Goal: Information Seeking & Learning: Understand process/instructions

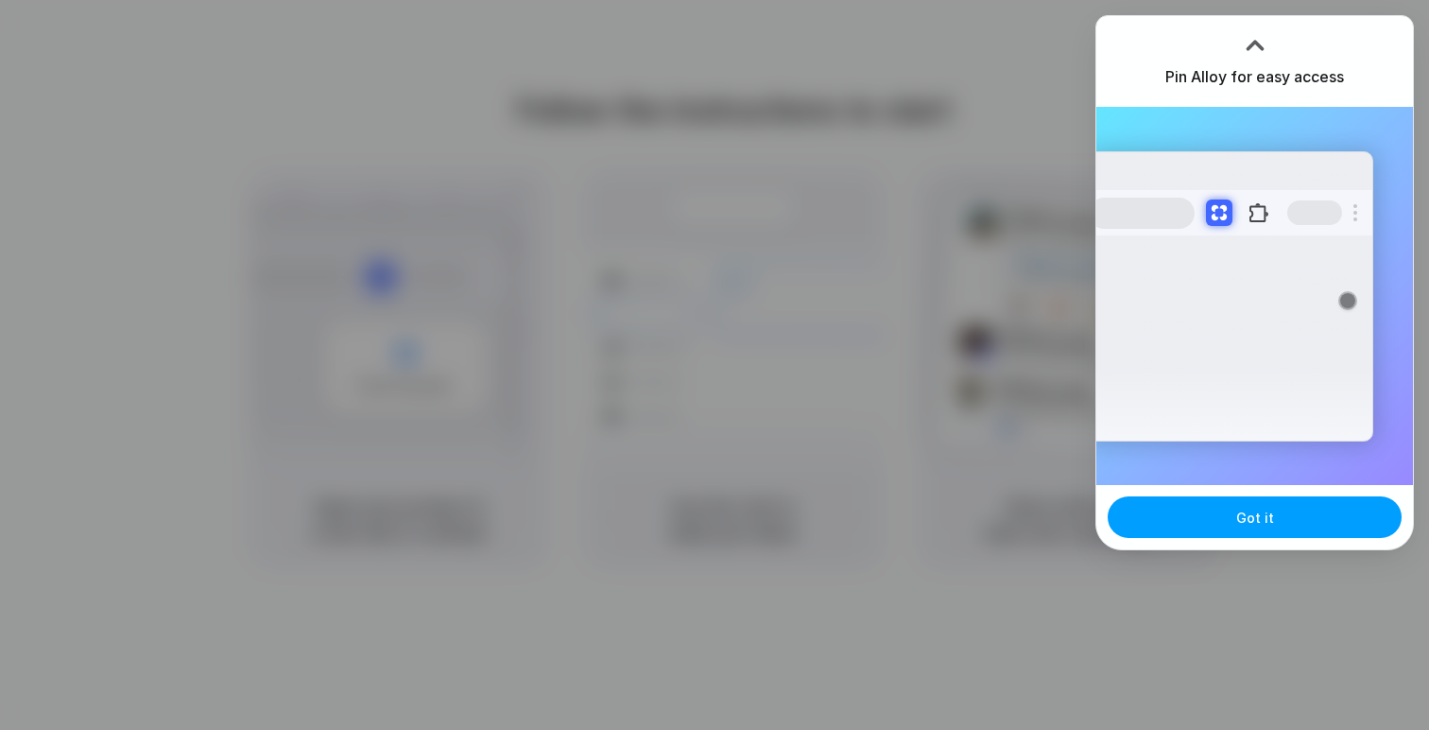
click at [1285, 511] on button "Got it" at bounding box center [1255, 517] width 294 height 42
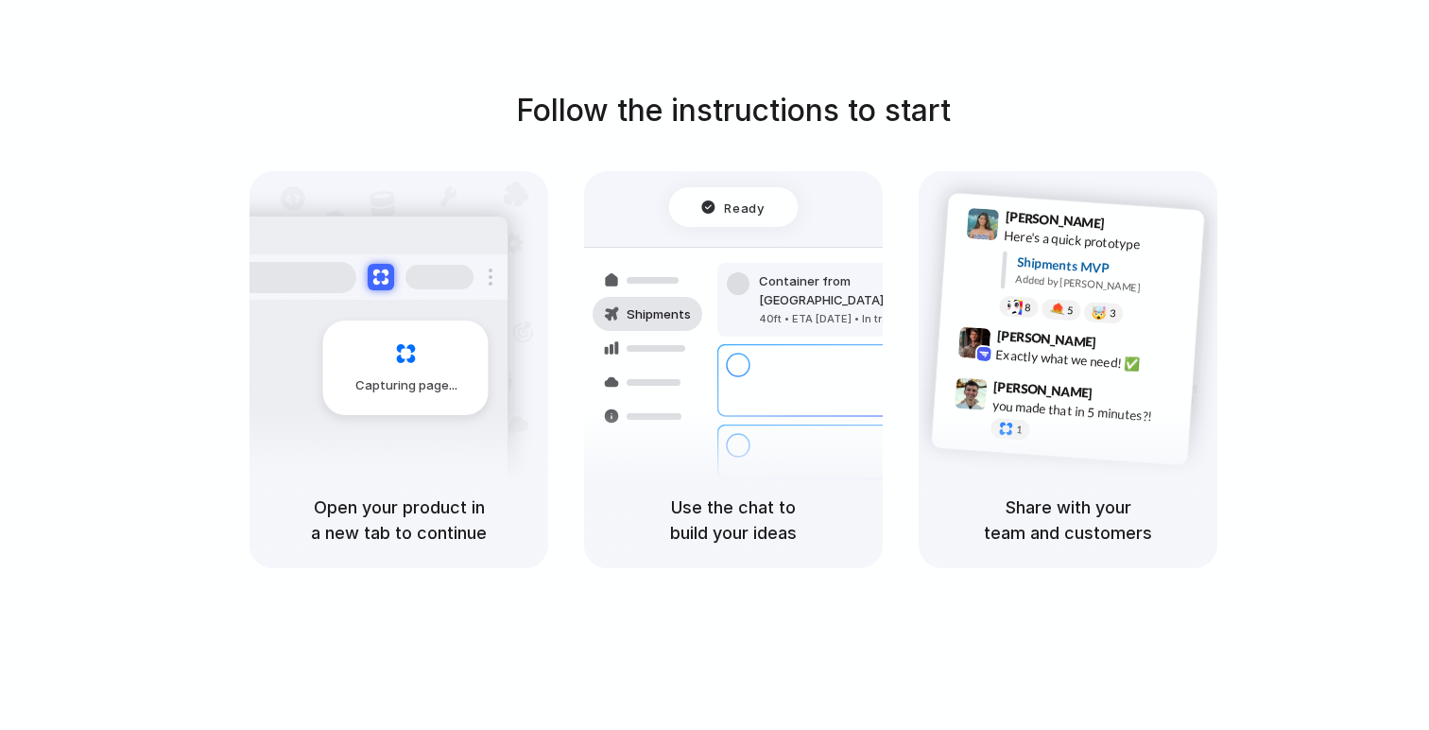
drag, startPoint x: 616, startPoint y: 137, endPoint x: 556, endPoint y: 342, distance: 213.9
click at [562, 335] on div "Follow the instructions to start Capturing page Open your product in a new tab …" at bounding box center [733, 328] width 1429 height 480
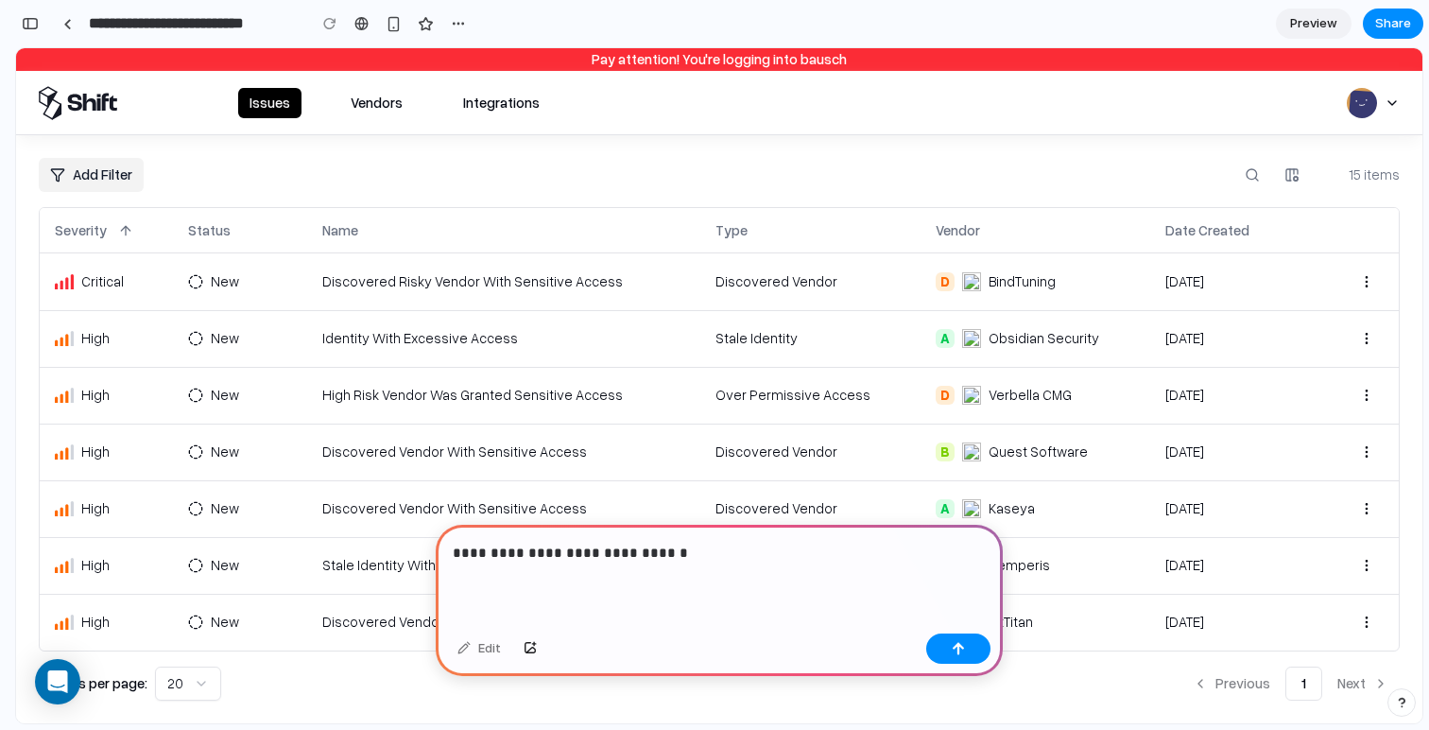
click at [669, 317] on td "Identity With Excessive Access" at bounding box center [503, 338] width 393 height 57
click at [756, 287] on td "Discovered Vendor" at bounding box center [811, 281] width 220 height 57
click at [989, 330] on div "Obsidian Security" at bounding box center [1044, 338] width 111 height 20
click at [969, 642] on button "button" at bounding box center [958, 648] width 64 height 30
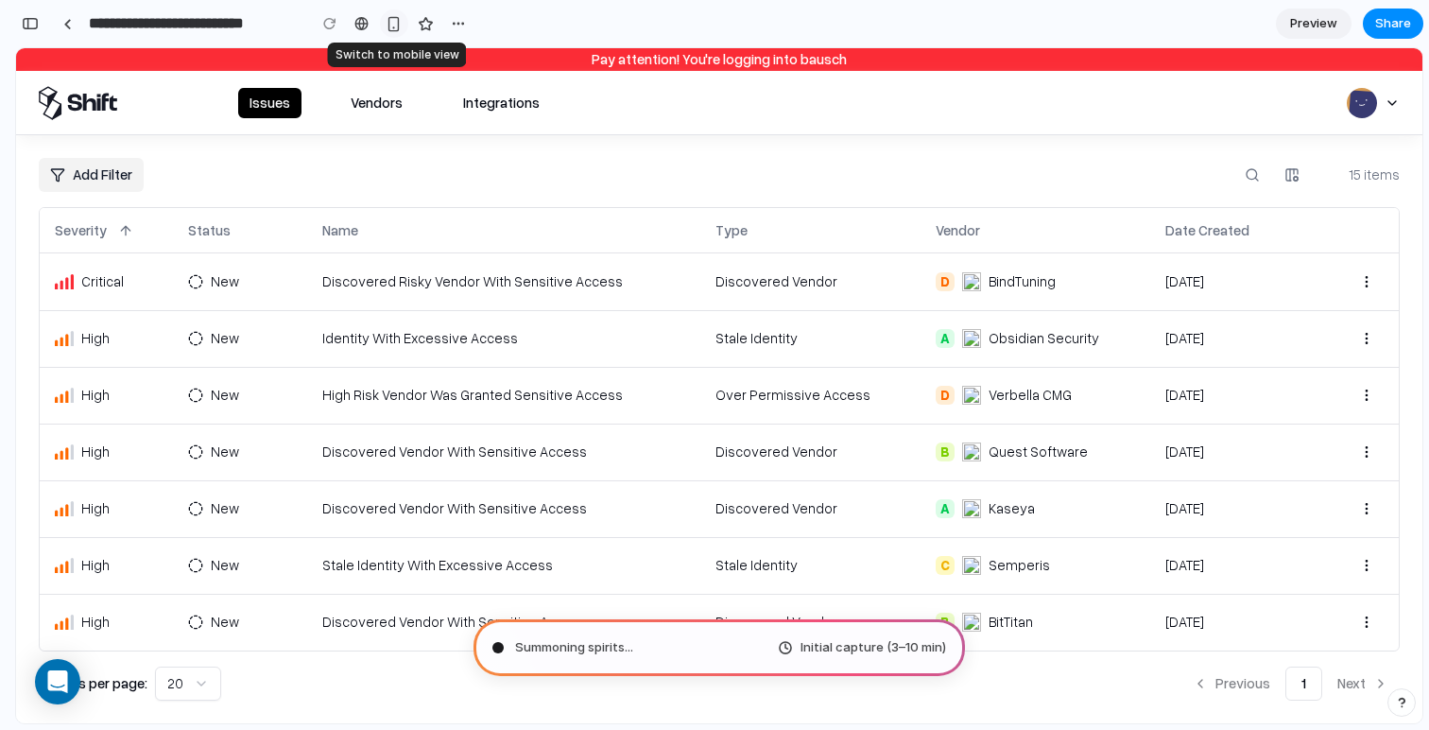
click at [402, 26] on div "button" at bounding box center [394, 24] width 16 height 16
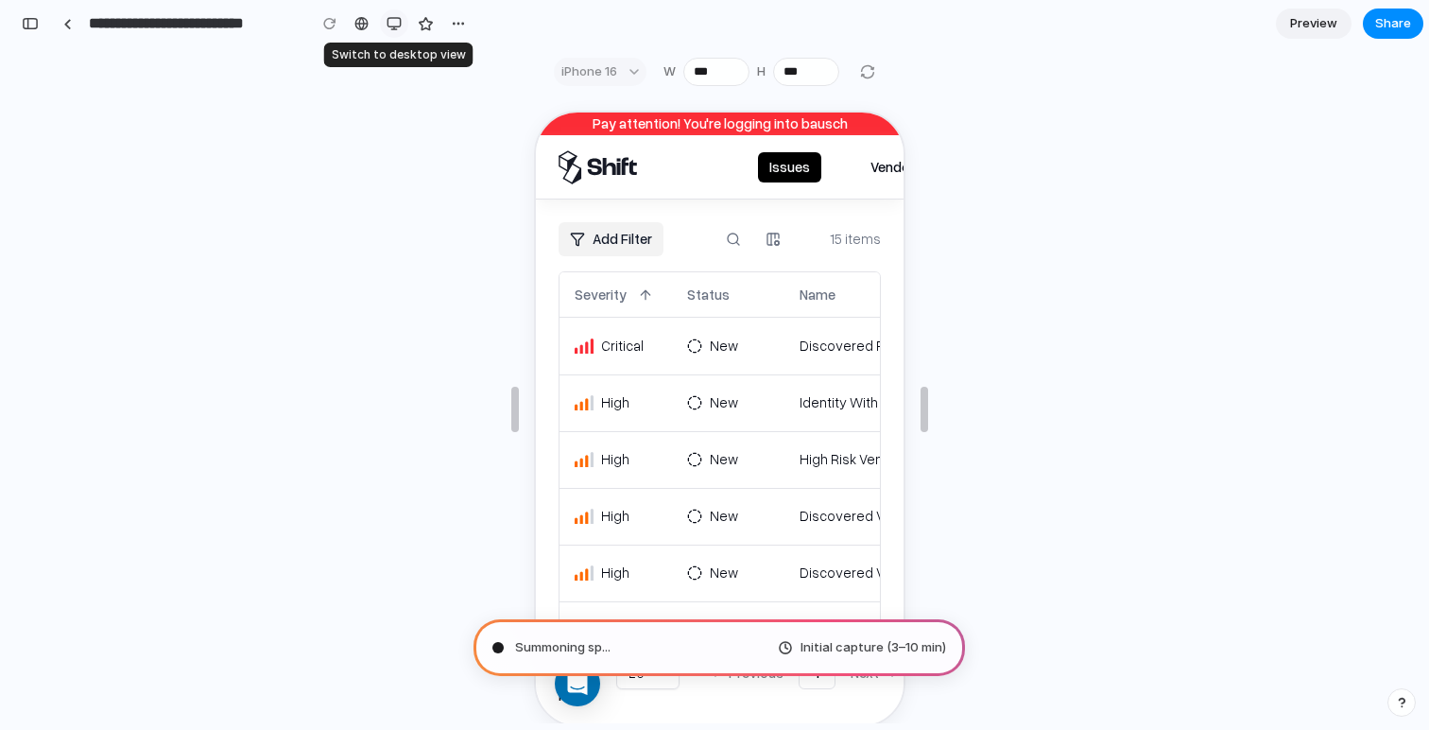
click at [395, 27] on div "button" at bounding box center [394, 23] width 15 height 15
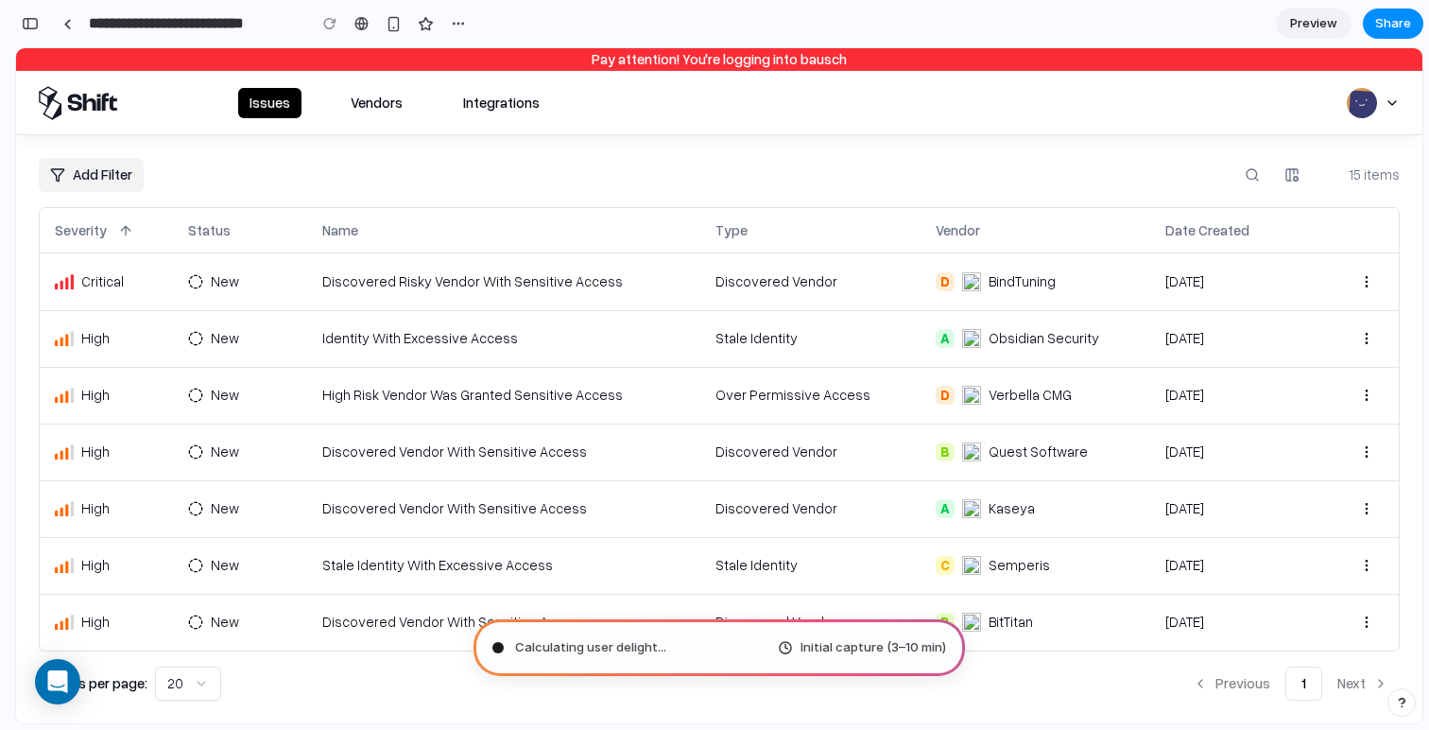
scroll to position [4, 0]
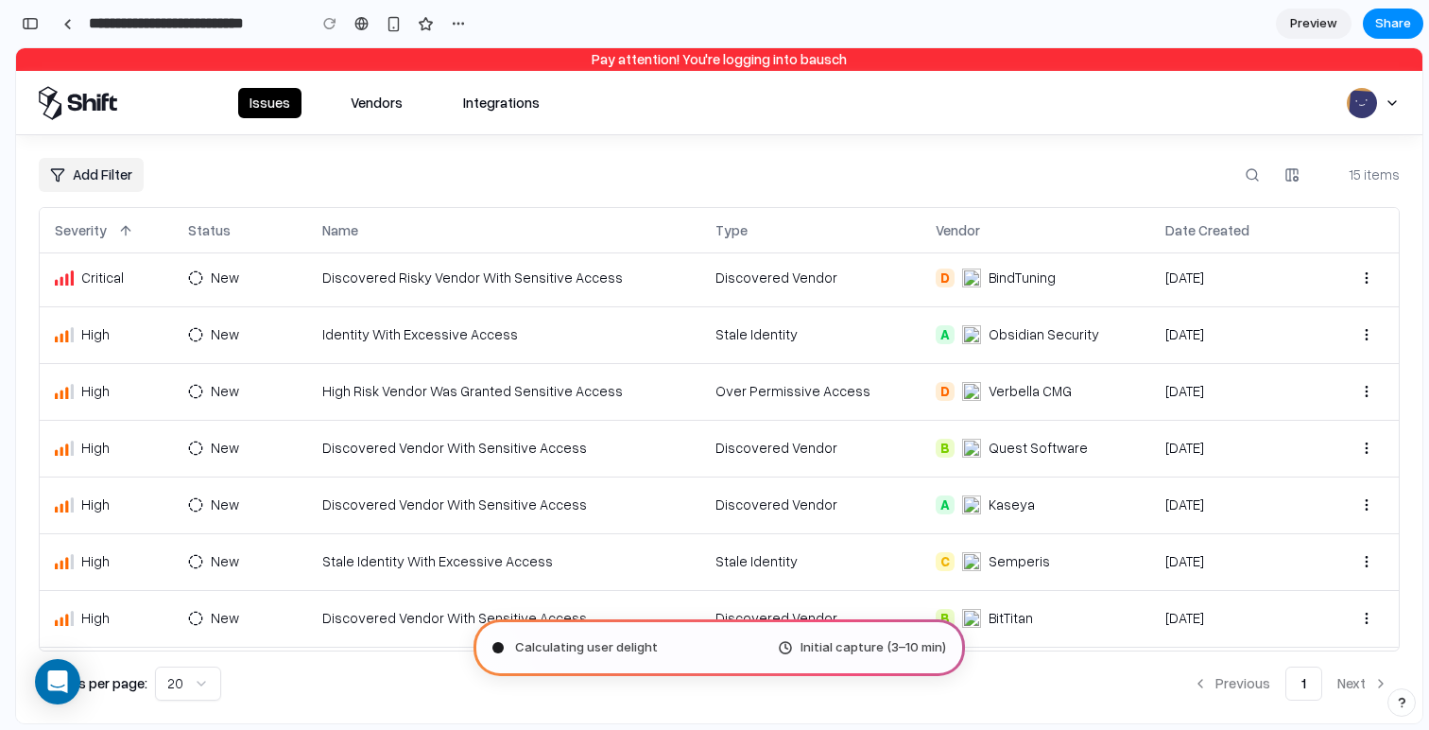
click at [1164, 575] on td "[DATE]" at bounding box center [1237, 561] width 172 height 57
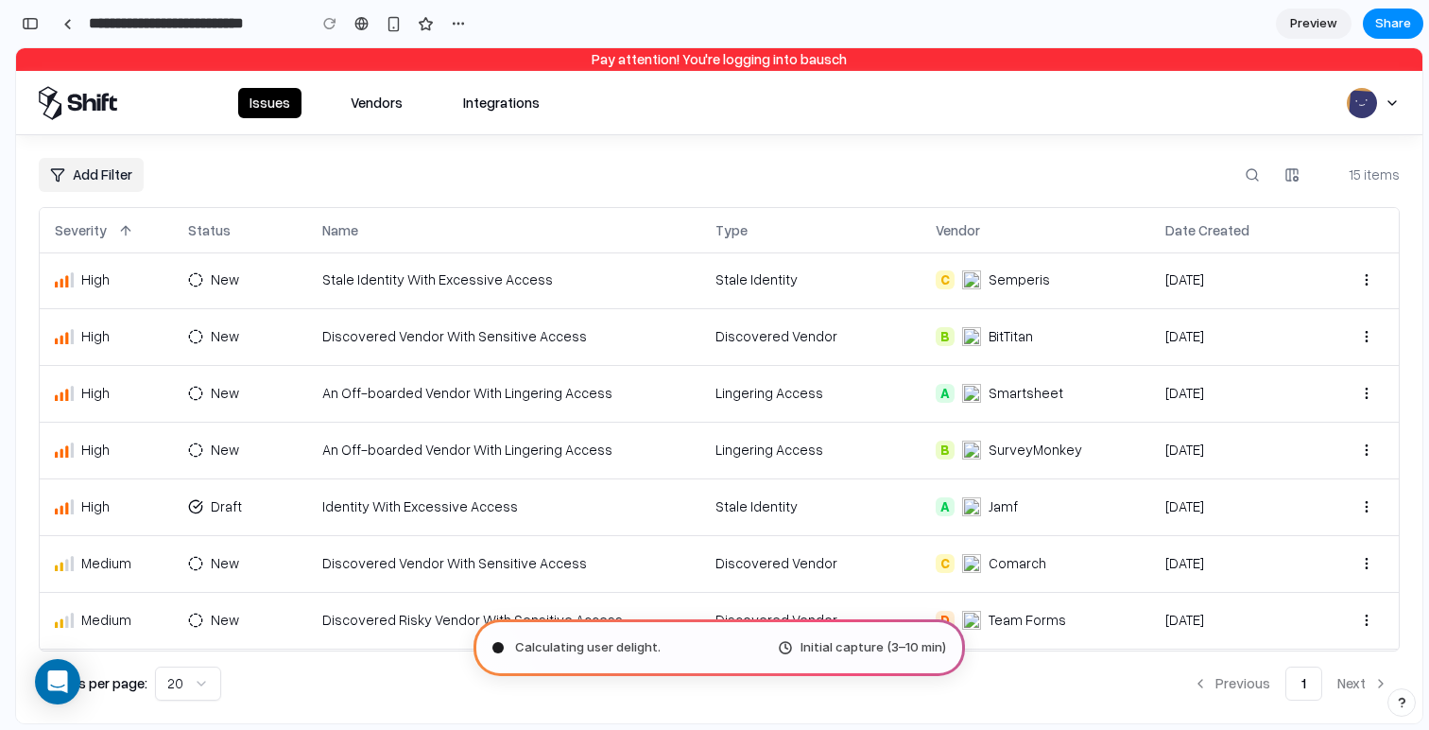
scroll to position [435, 0]
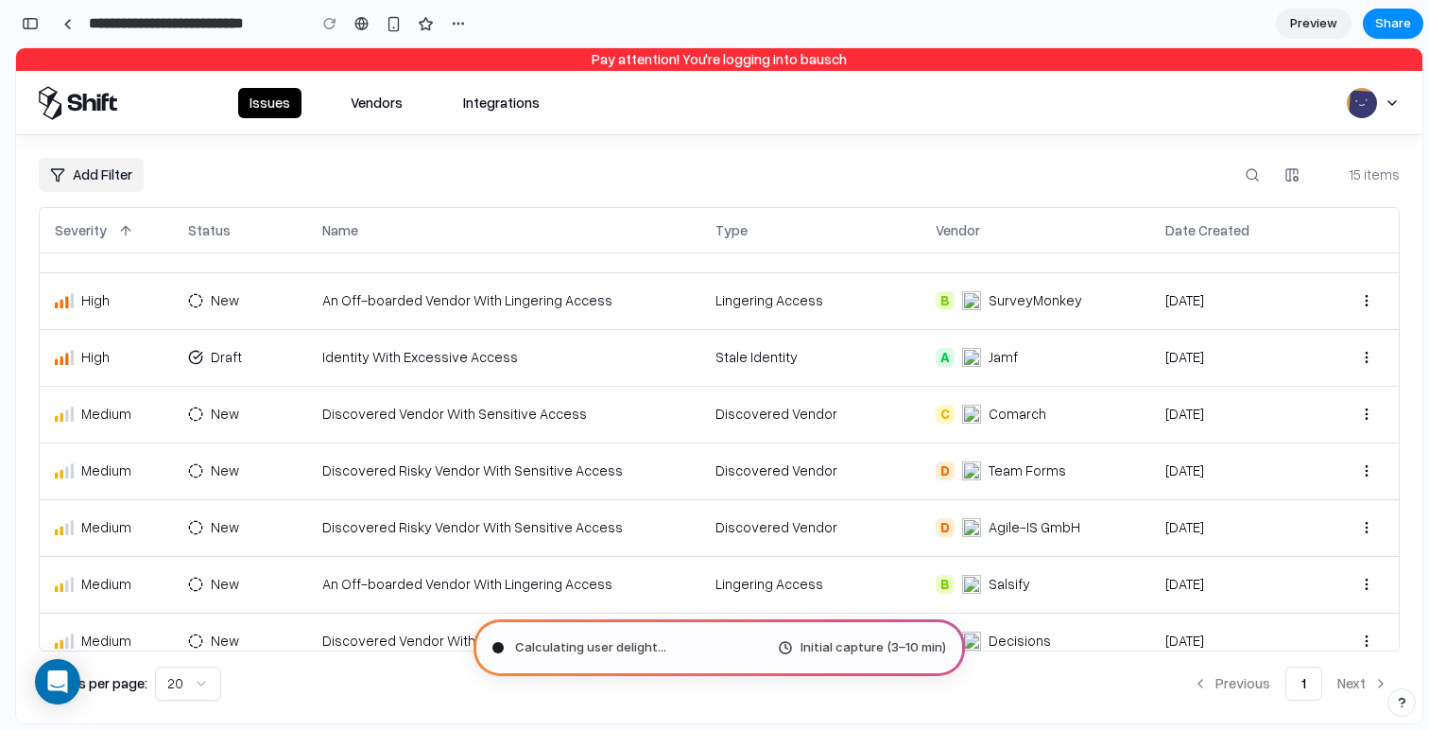
click at [1157, 568] on td "[DATE]" at bounding box center [1237, 584] width 172 height 57
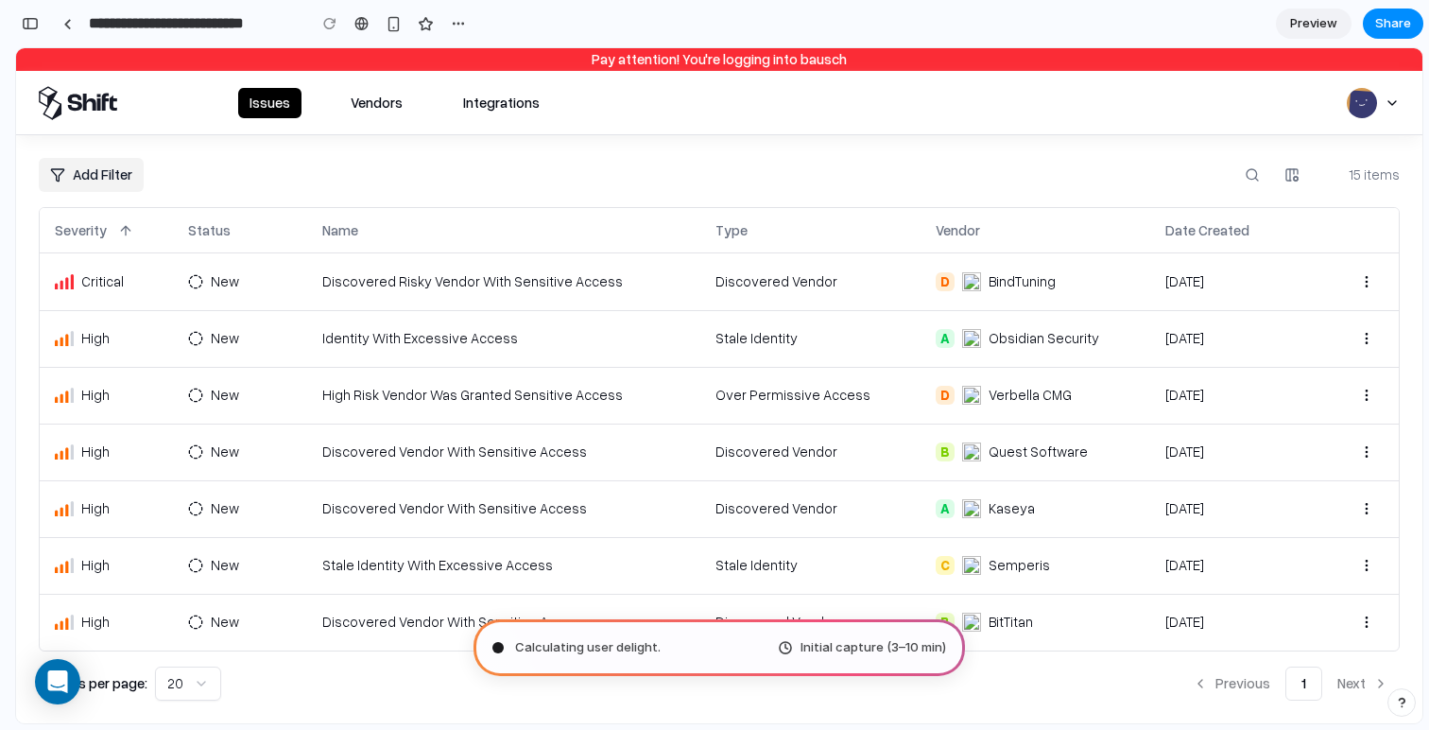
click at [441, 437] on td "Discovered Vendor With Sensitive Access" at bounding box center [503, 452] width 393 height 57
click at [95, 168] on button "Add Filter" at bounding box center [91, 175] width 105 height 34
click at [376, 106] on button "Vendors" at bounding box center [376, 103] width 75 height 30
click at [496, 102] on button "Integrations" at bounding box center [501, 103] width 99 height 30
click at [1393, 105] on icon "button" at bounding box center [1392, 102] width 15 height 15
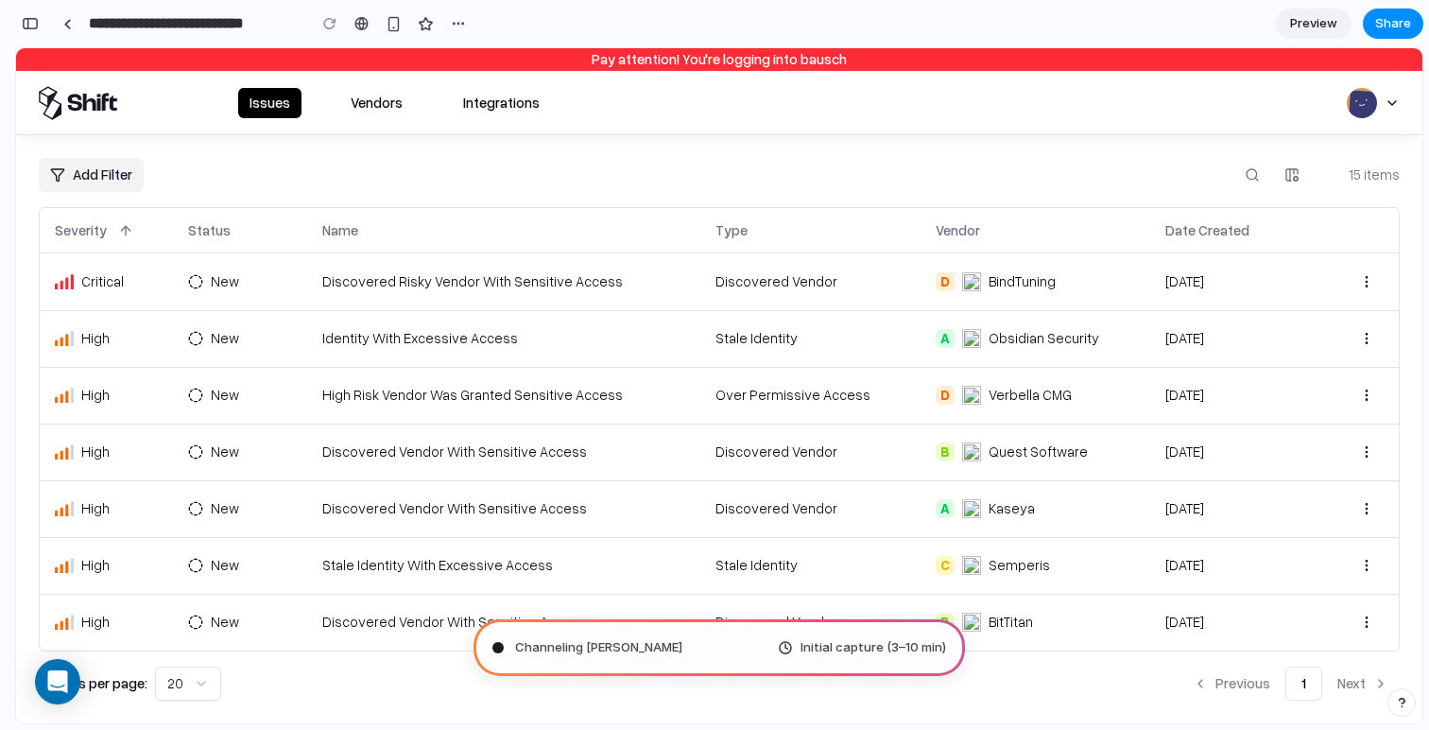
type input "**********"
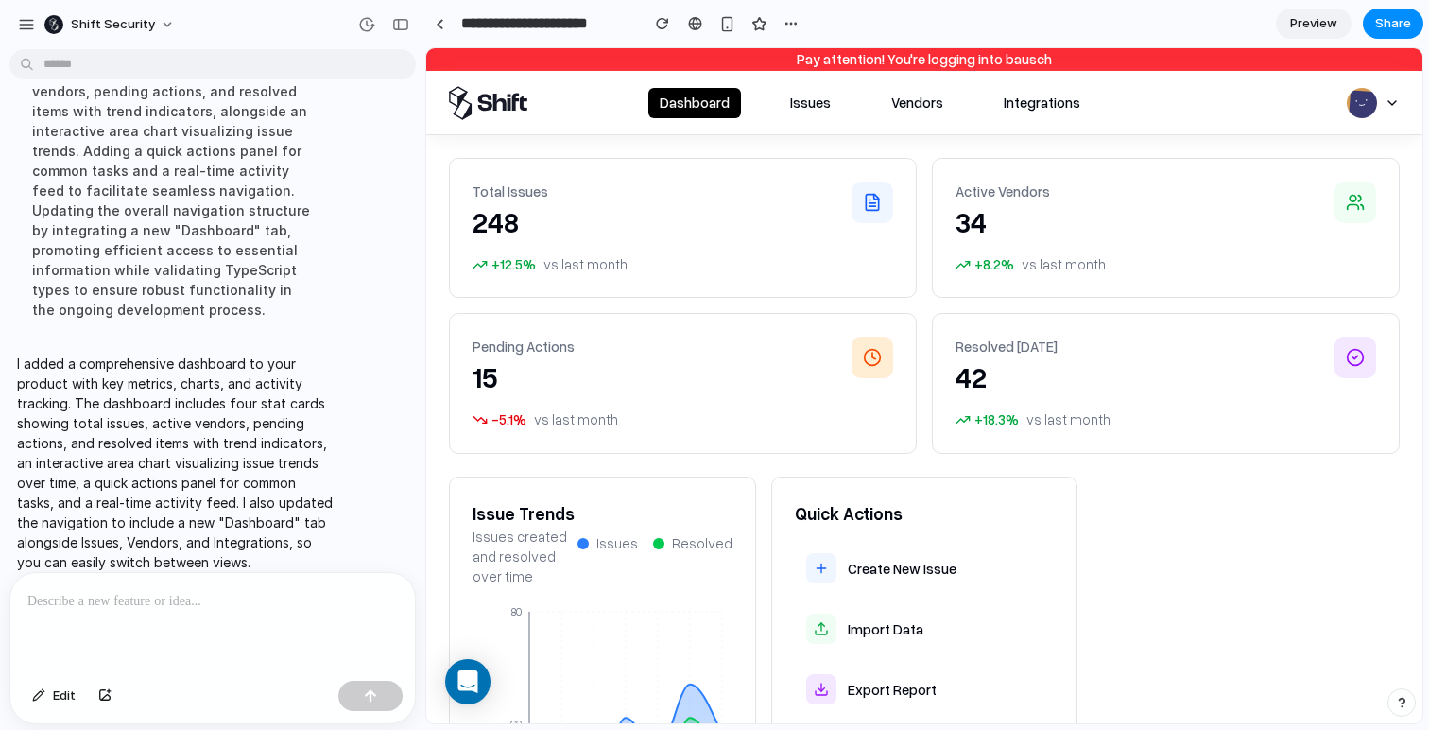
drag, startPoint x: 988, startPoint y: 230, endPoint x: 905, endPoint y: 165, distance: 105.1
click at [982, 225] on span "34" at bounding box center [1003, 222] width 95 height 34
click at [812, 102] on button "Issues" at bounding box center [810, 103] width 63 height 30
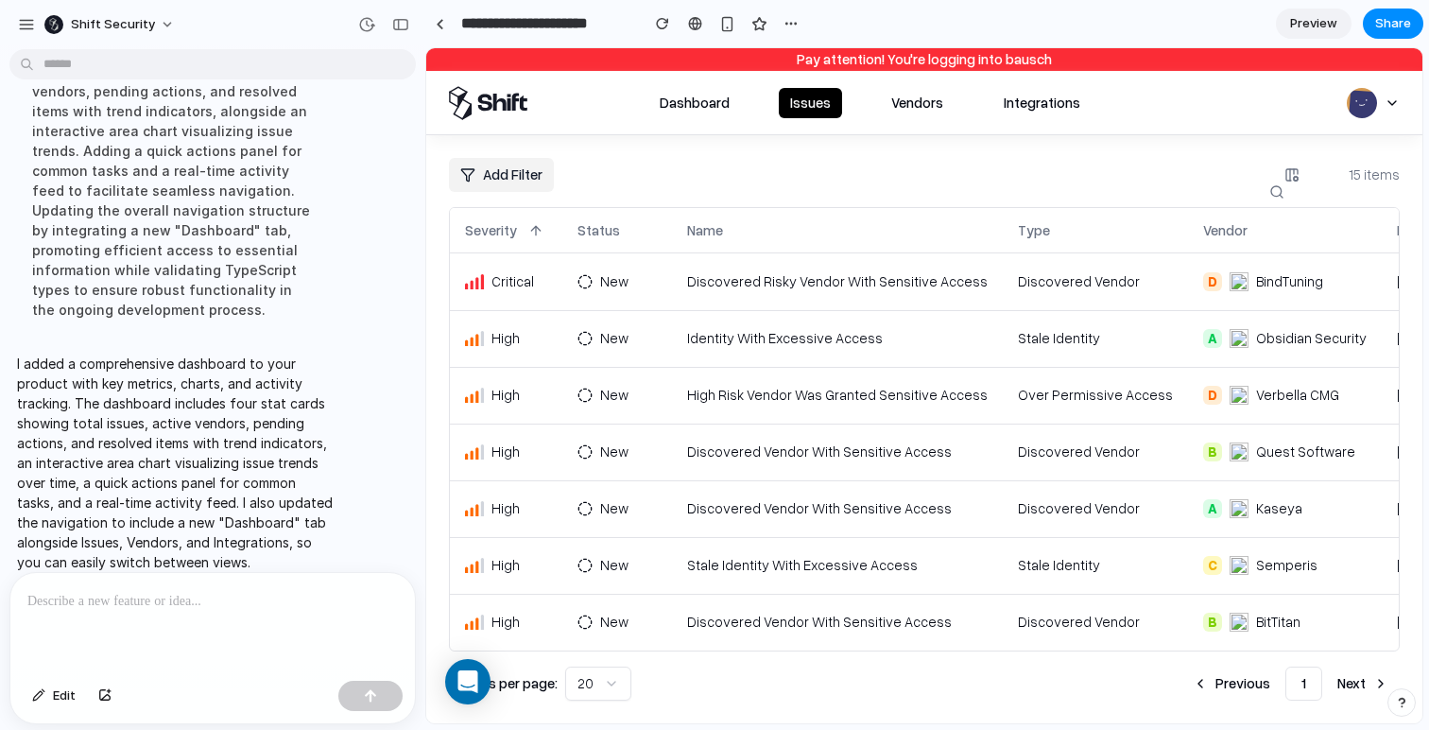
click at [925, 108] on button "Vendors" at bounding box center [917, 103] width 75 height 30
click at [687, 101] on button "Dashboard" at bounding box center [695, 103] width 93 height 30
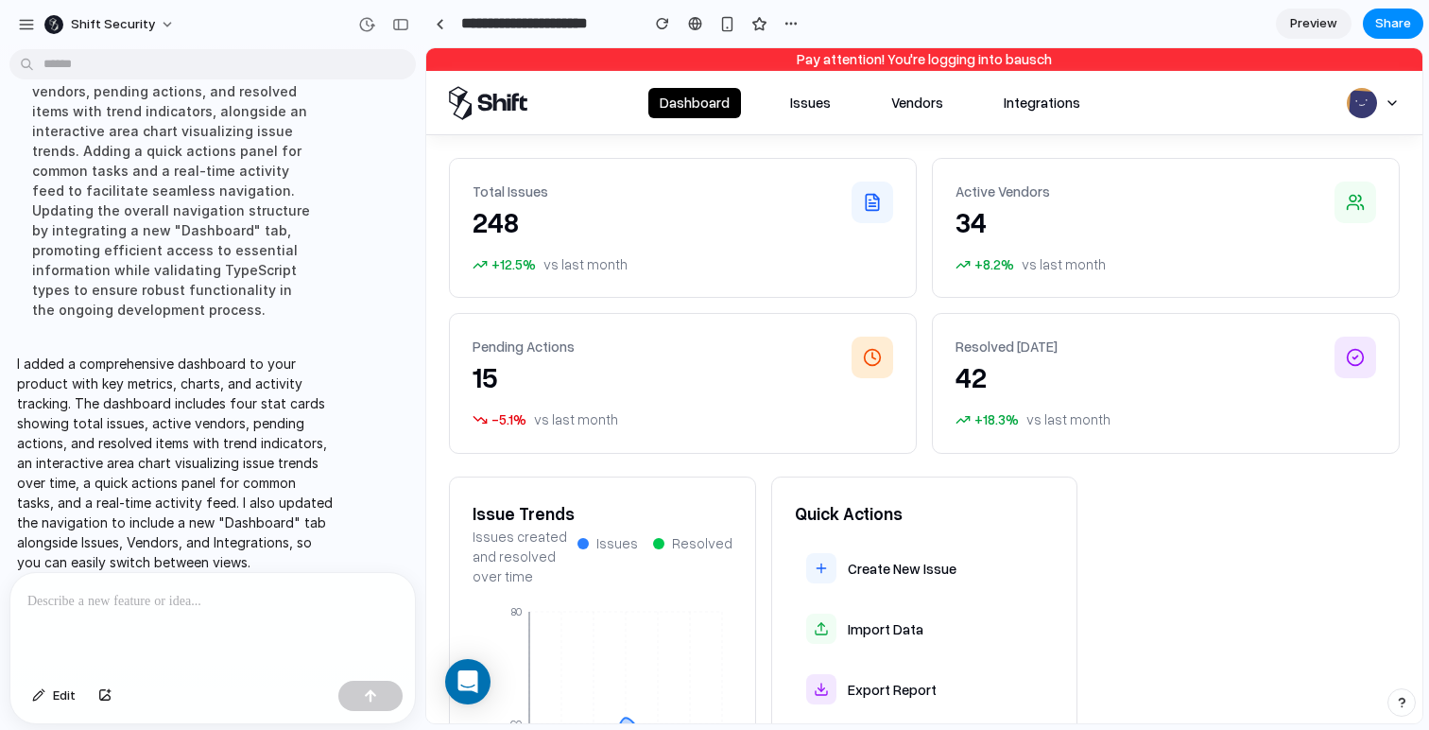
click at [771, 104] on div "Dashboard Issues Vendors Integrations" at bounding box center [870, 103] width 443 height 30
drag, startPoint x: 796, startPoint y: 104, endPoint x: 782, endPoint y: 103, distance: 14.2
click at [796, 104] on button "Issues" at bounding box center [810, 103] width 63 height 30
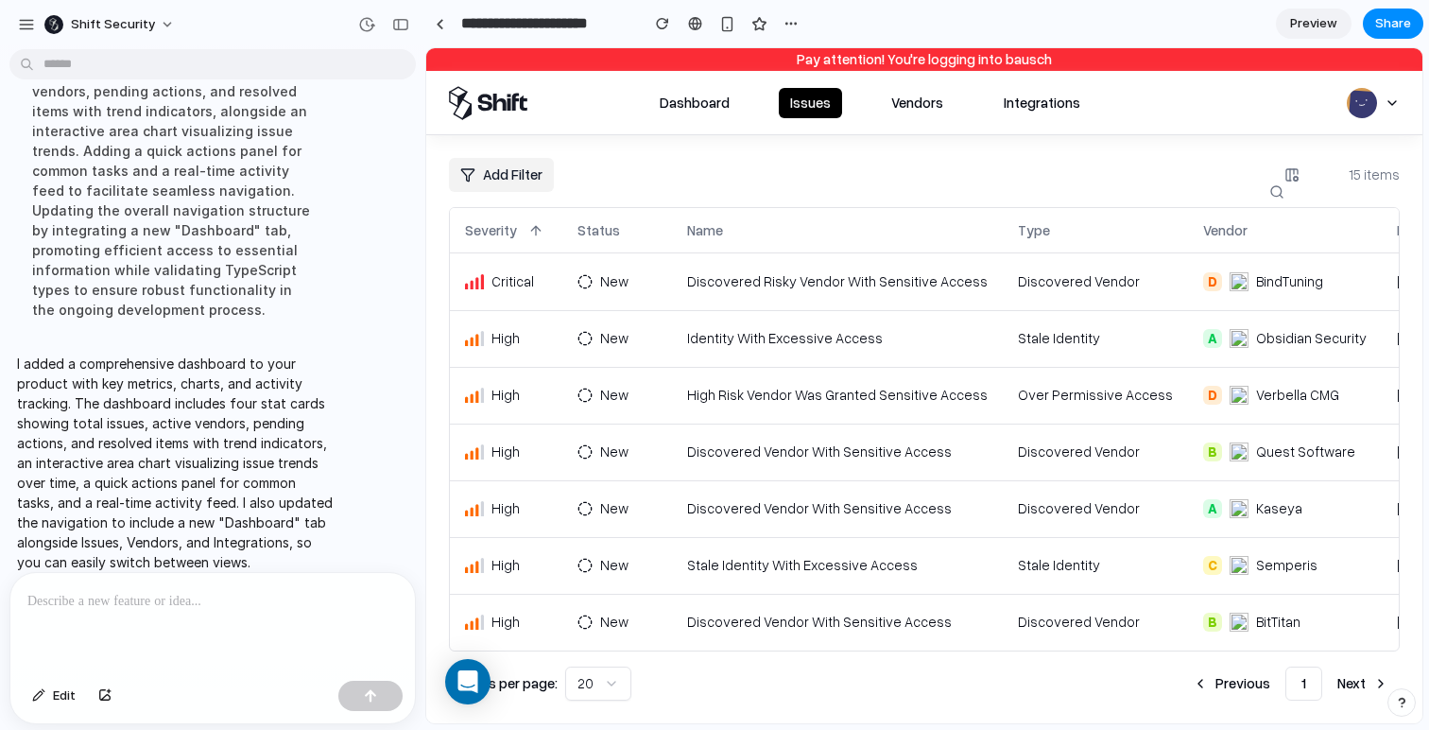
click at [684, 103] on button "Dashboard" at bounding box center [695, 103] width 93 height 30
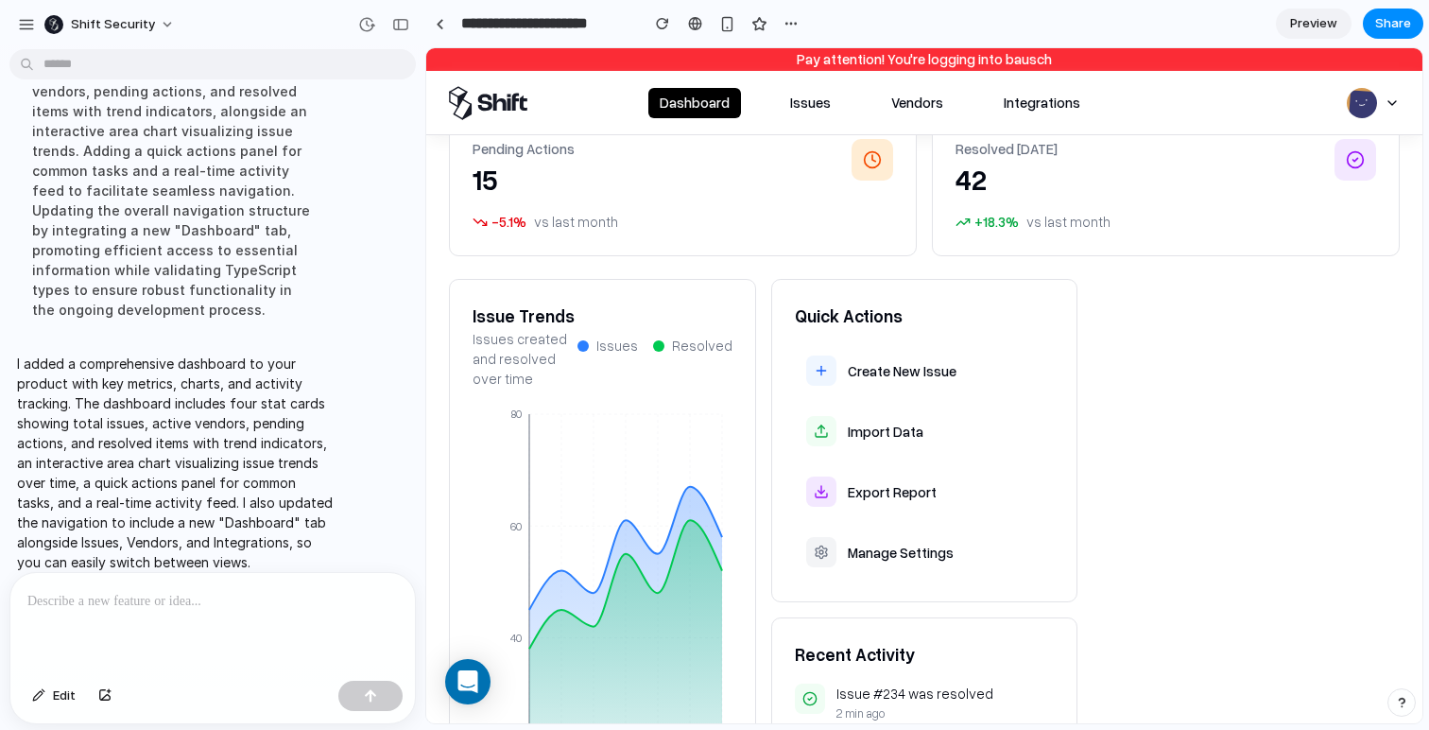
scroll to position [368, 0]
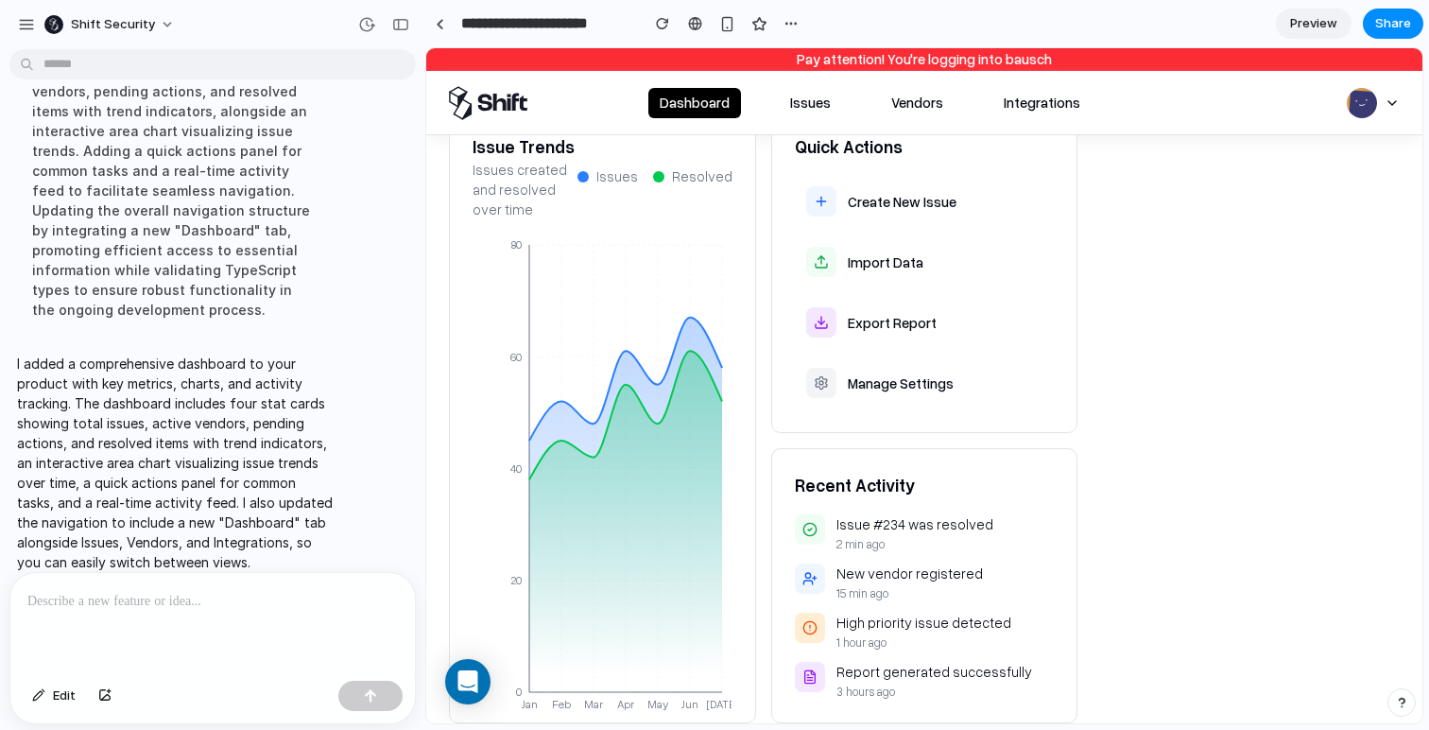
drag, startPoint x: 795, startPoint y: 110, endPoint x: 805, endPoint y: 147, distance: 39.0
click at [795, 110] on button "Issues" at bounding box center [810, 103] width 63 height 30
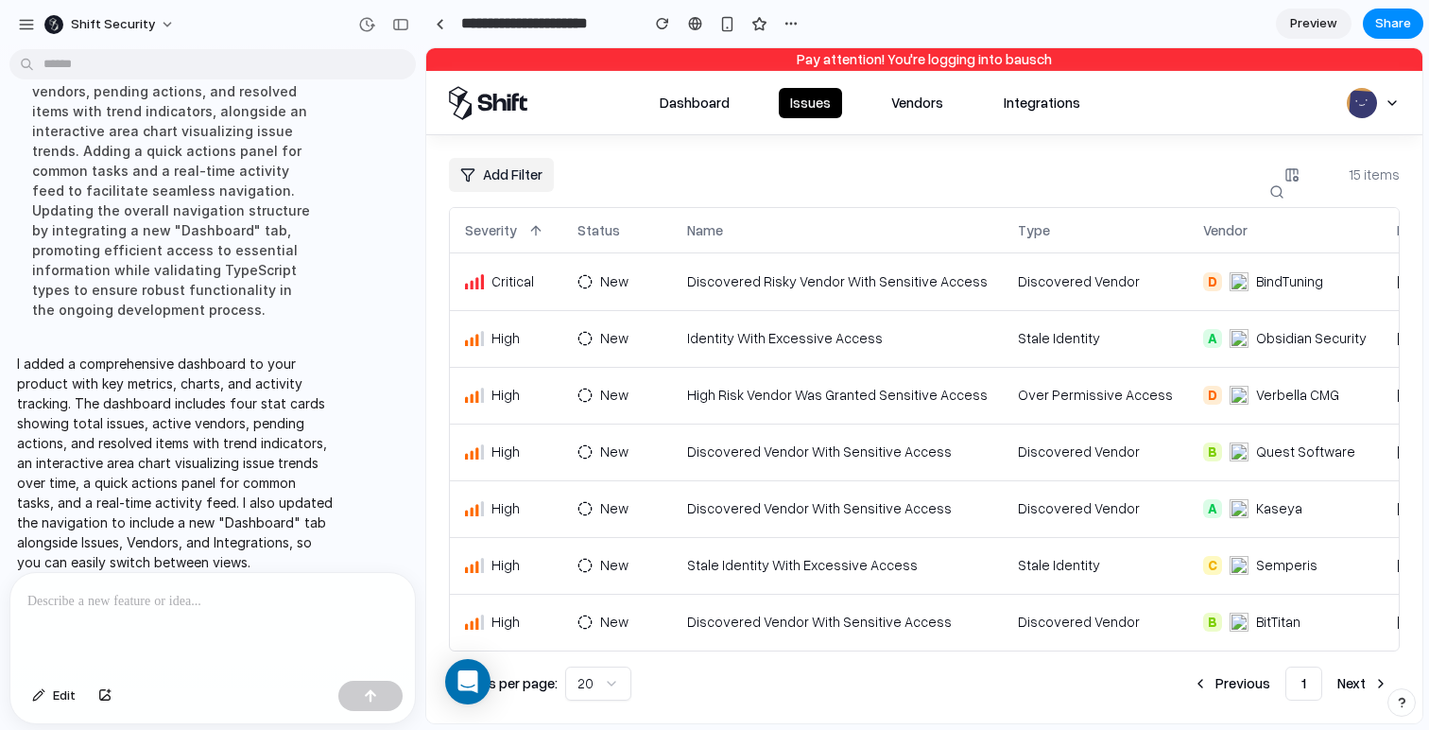
click at [840, 293] on td "Discovered Risky Vendor With Sensitive Access" at bounding box center [837, 281] width 331 height 57
drag, startPoint x: 910, startPoint y: 342, endPoint x: 921, endPoint y: 338, distance: 11.1
click at [913, 341] on td "Identity With Excessive Access" at bounding box center [837, 338] width 331 height 57
drag, startPoint x: 1179, startPoint y: 282, endPoint x: 1123, endPoint y: 325, distance: 70.7
click at [1204, 282] on div "D" at bounding box center [1213, 281] width 19 height 19
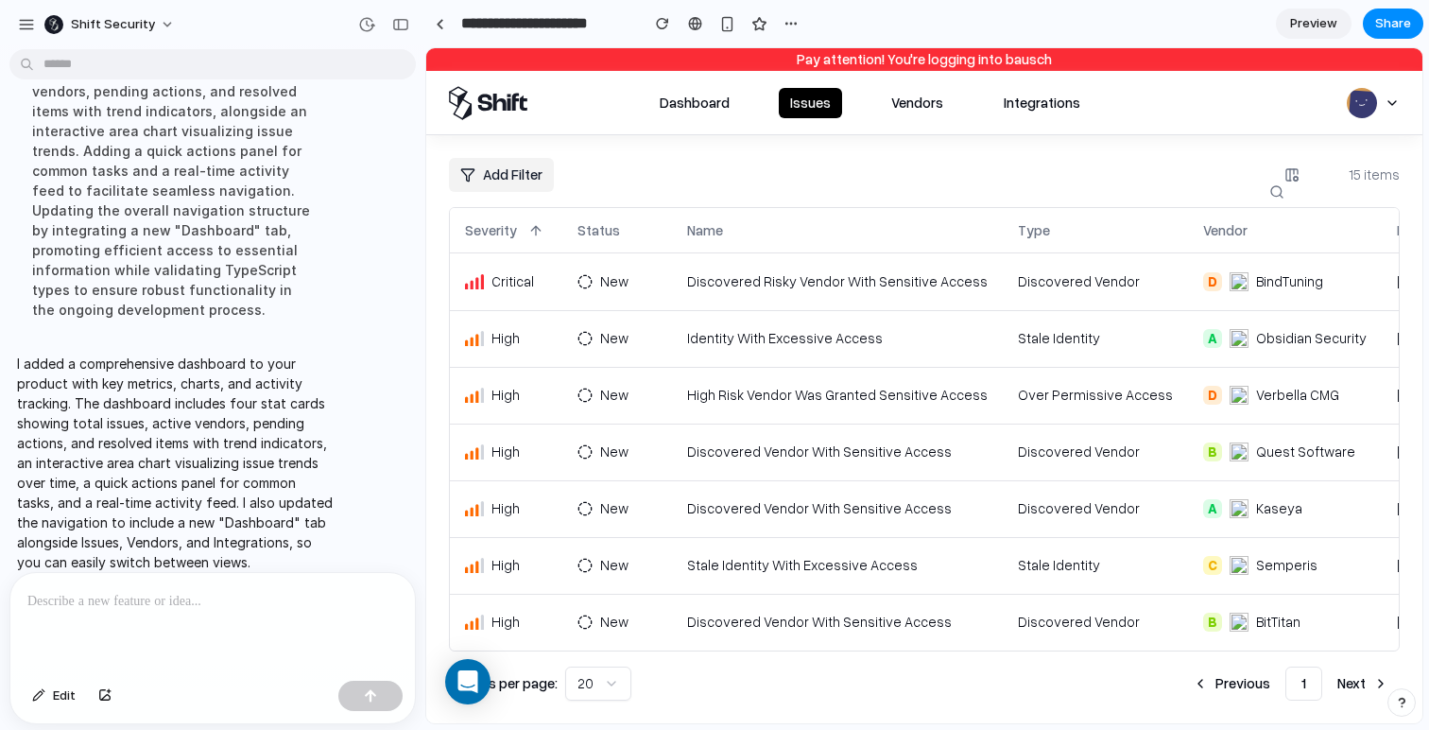
click at [1067, 369] on td "Over Permissive Access" at bounding box center [1095, 395] width 185 height 57
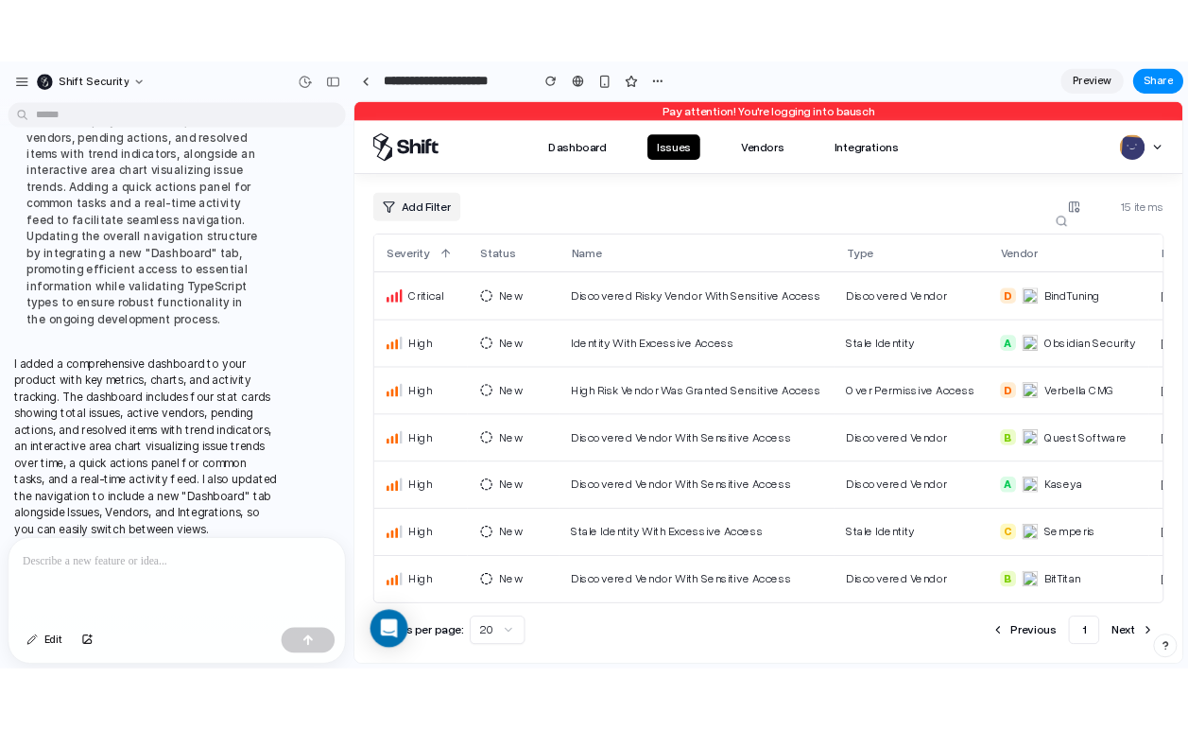
scroll to position [455, 0]
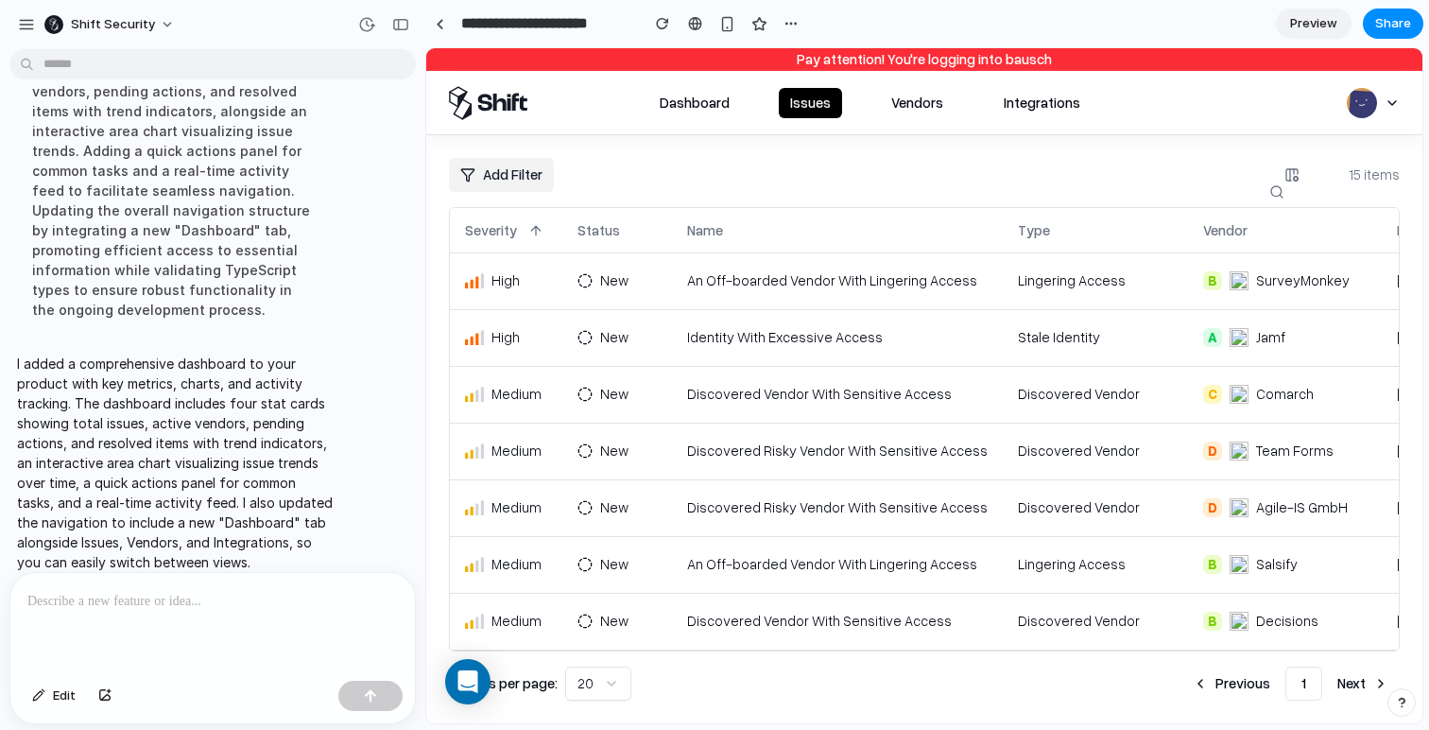
drag, startPoint x: 860, startPoint y: 508, endPoint x: 857, endPoint y: 520, distance: 12.9
click at [860, 508] on td "Discovered Risky Vendor With Sensitive Access" at bounding box center [837, 507] width 331 height 57
click at [813, 581] on td "An Off-boarded Vendor With Lingering Access" at bounding box center [837, 564] width 331 height 57
click at [792, 615] on td "Discovered Vendor With Sensitive Access" at bounding box center [837, 621] width 331 height 57
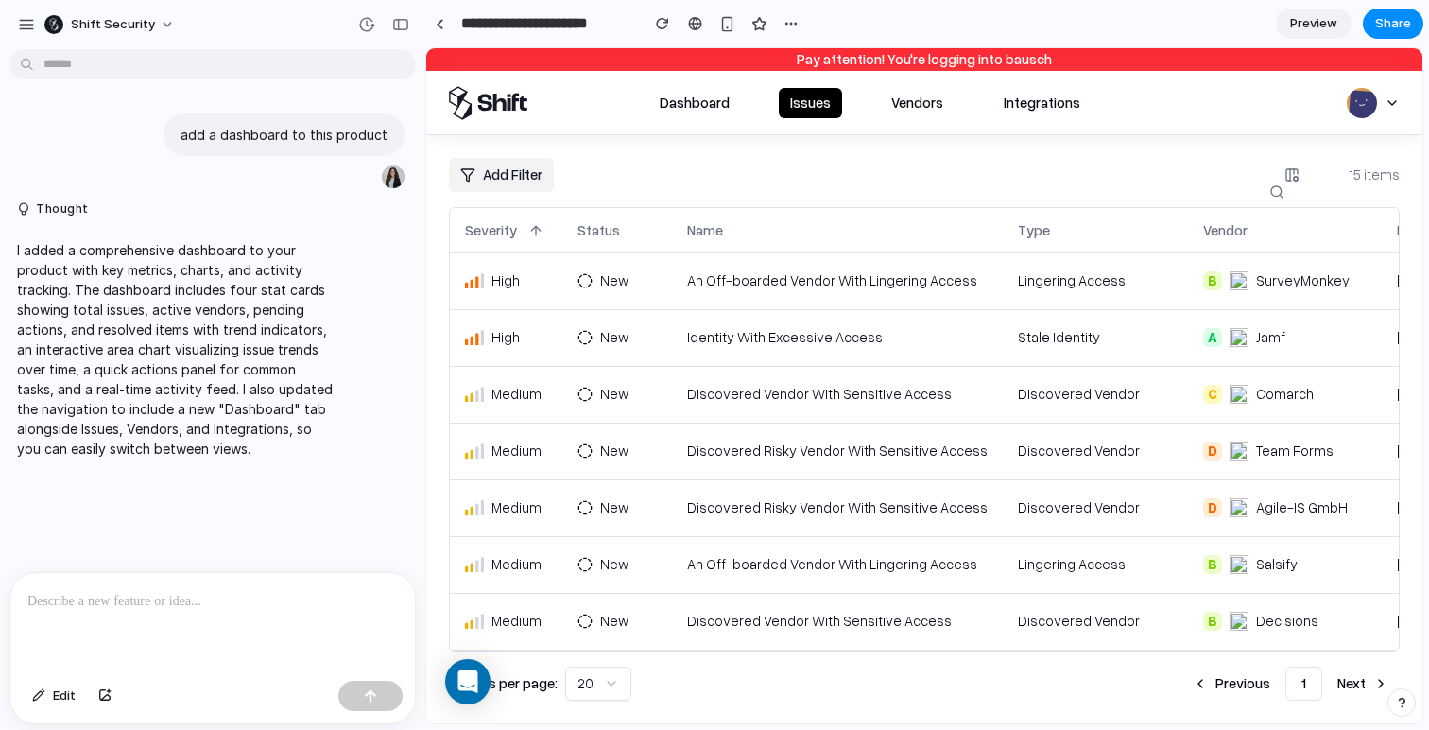
scroll to position [0, 0]
click at [26, 29] on div "button" at bounding box center [26, 24] width 17 height 17
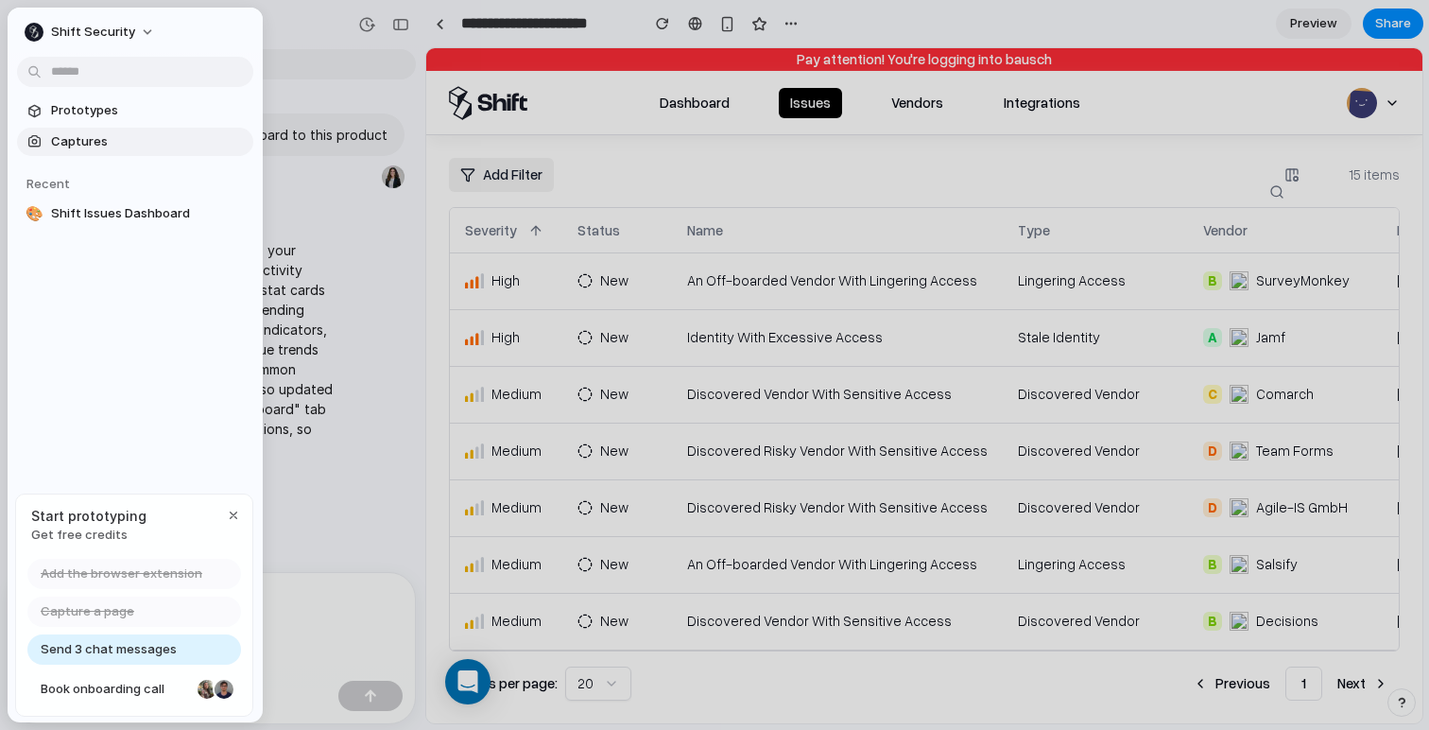
click at [91, 144] on span "Captures" at bounding box center [148, 141] width 195 height 19
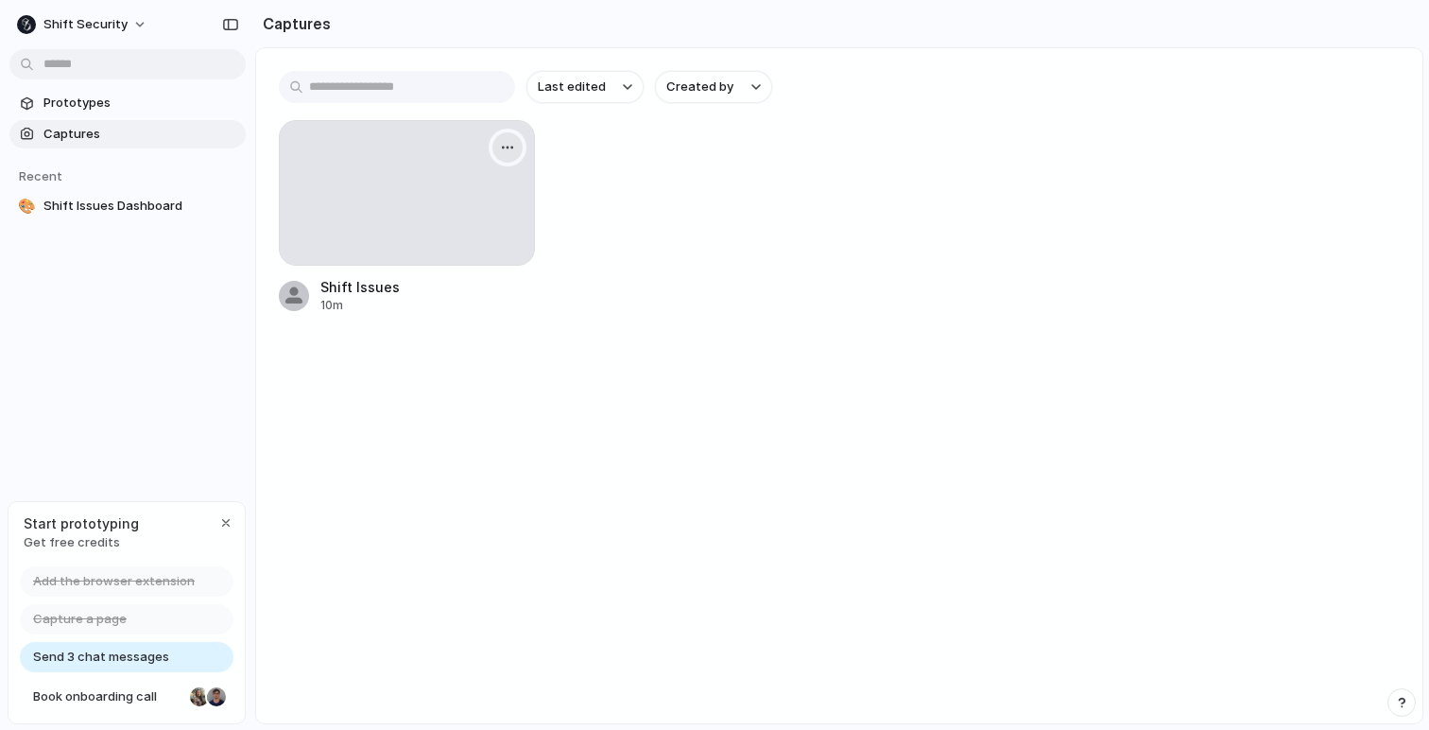
click at [501, 141] on div "button" at bounding box center [507, 147] width 15 height 15
click at [621, 191] on div "Create prototype Rename Copy link Open original page Delete" at bounding box center [714, 365] width 1429 height 730
click at [129, 702] on span "Book onboarding call" at bounding box center [107, 696] width 149 height 19
